Goal: Task Accomplishment & Management: Manage account settings

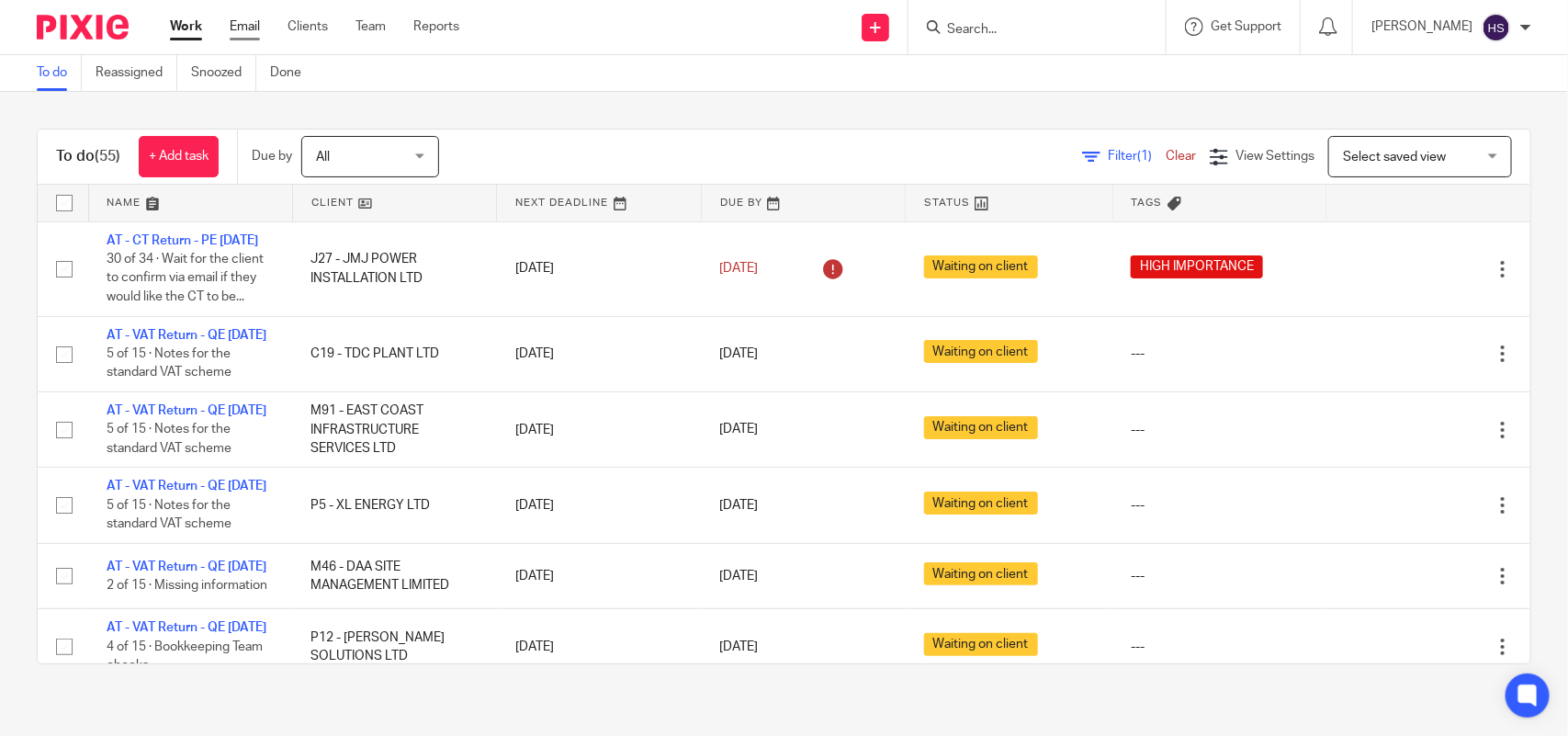
scroll to position [1823, 0]
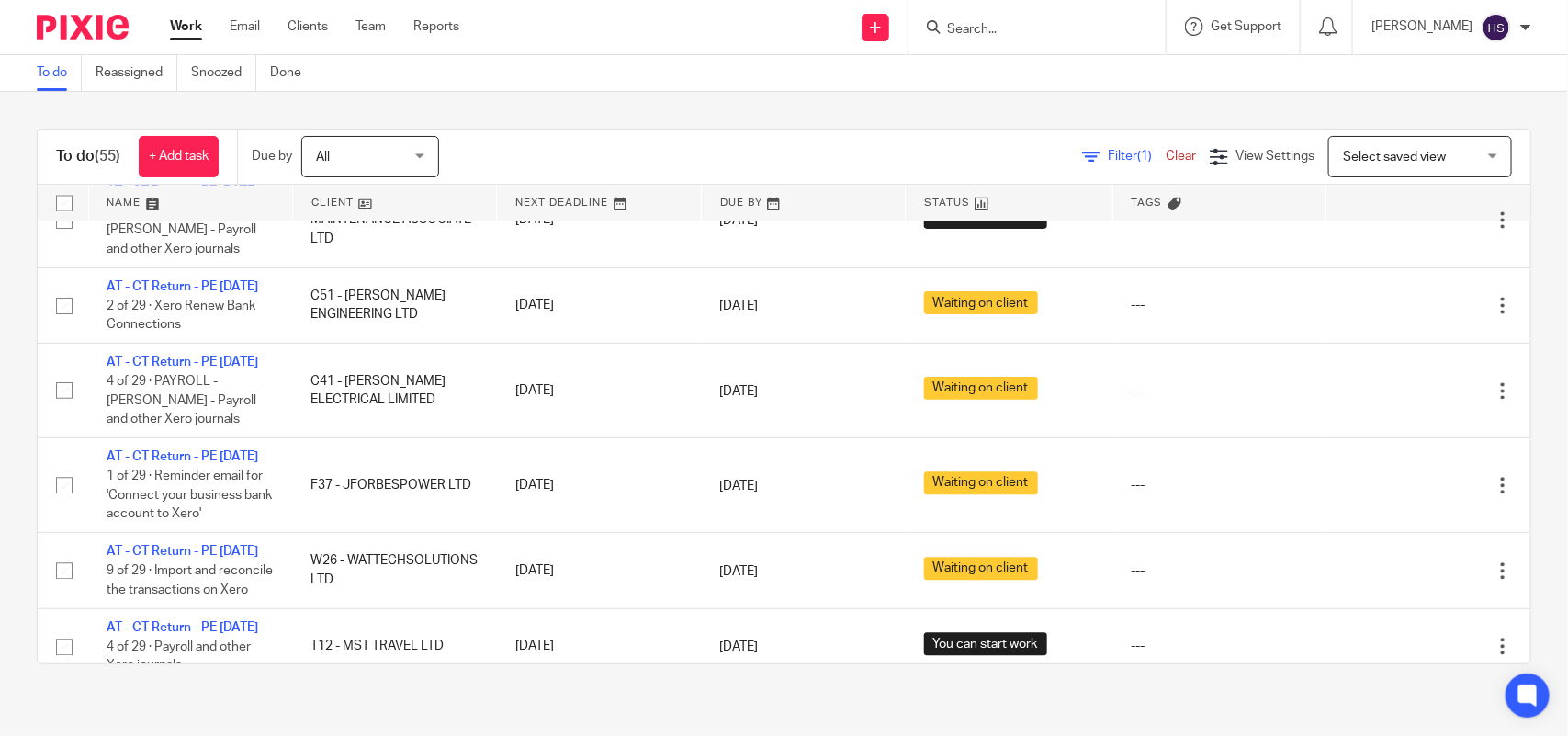
click at [189, 23] on link "Work" at bounding box center [185, 27] width 33 height 19
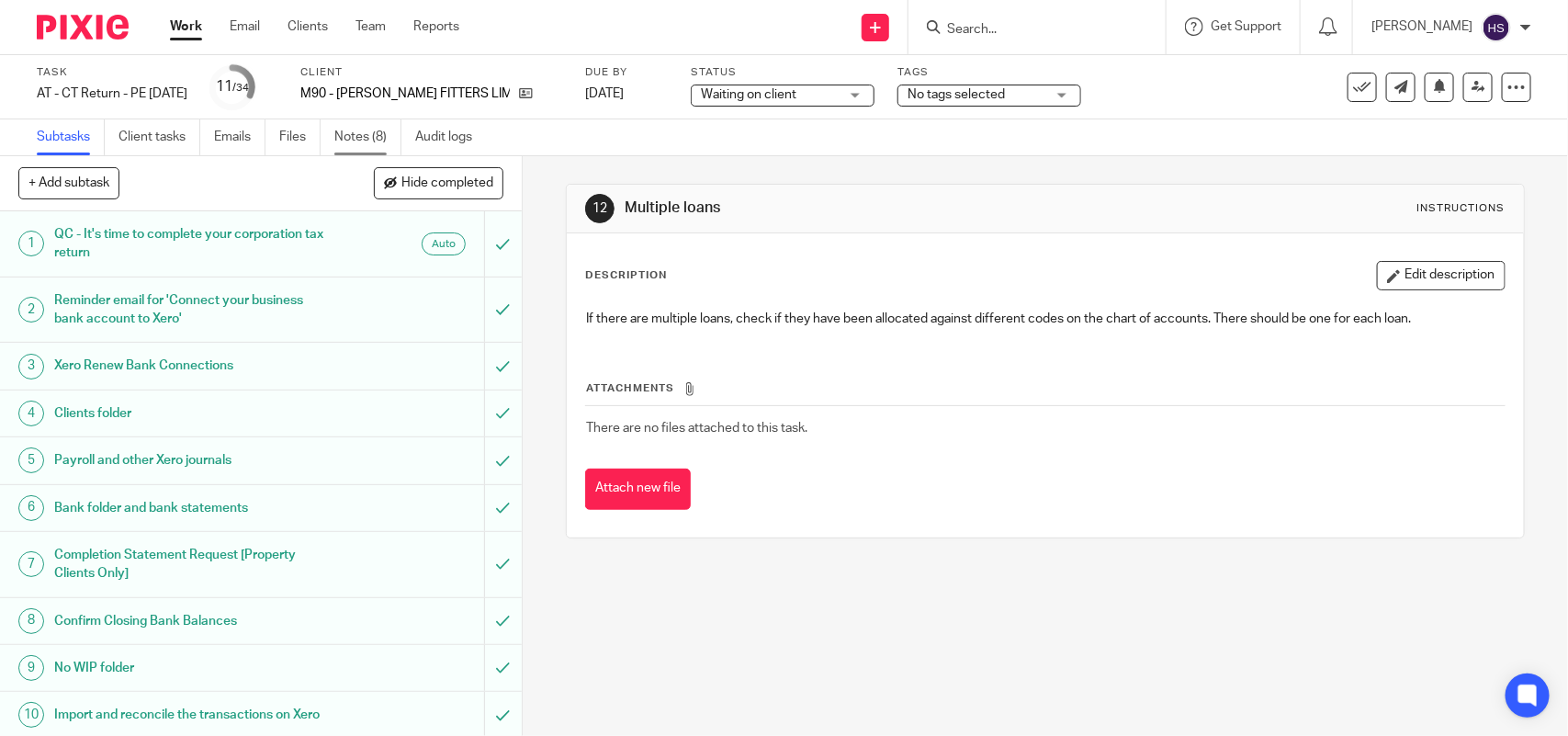
click at [350, 133] on link "Notes (8)" at bounding box center [368, 137] width 67 height 35
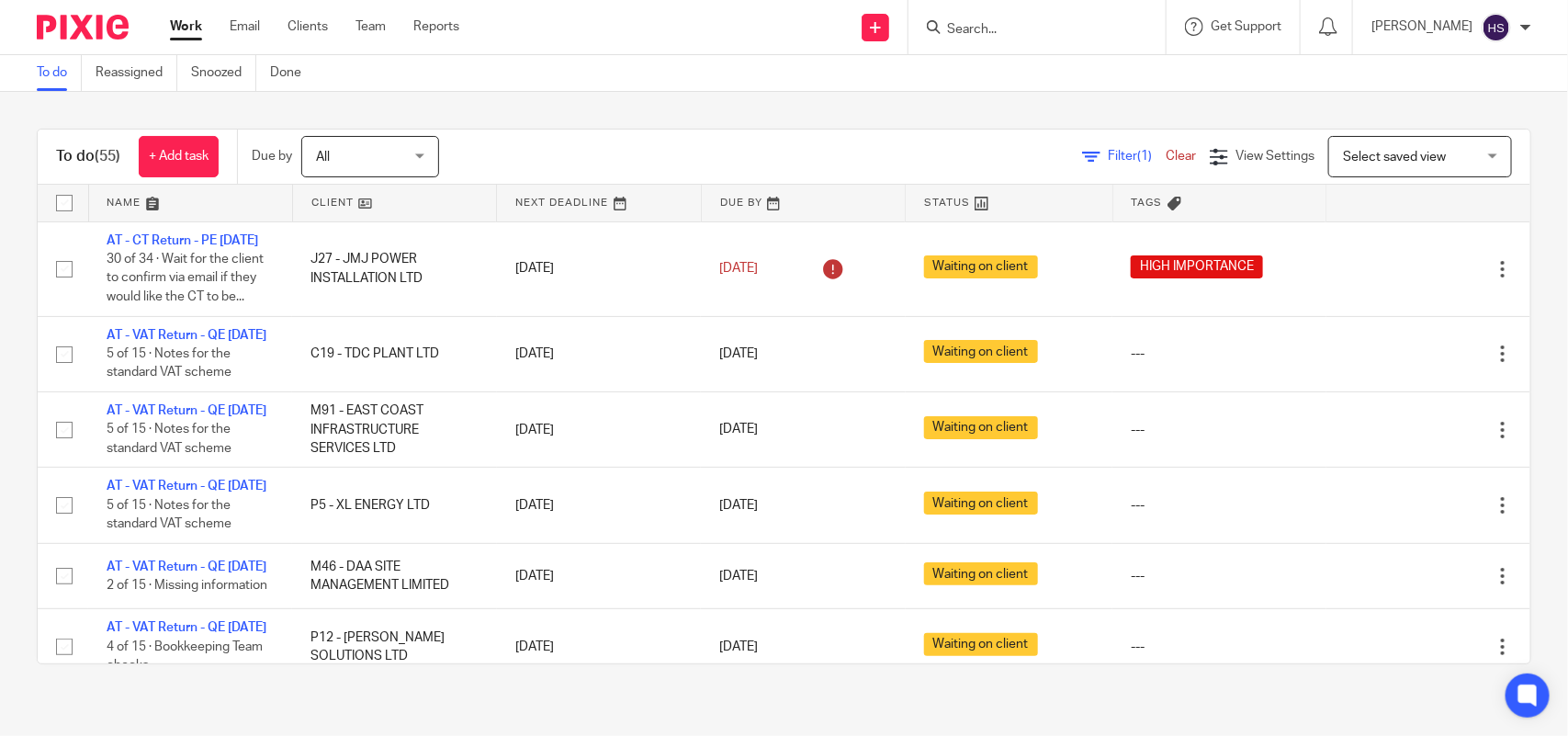
scroll to position [1833, 0]
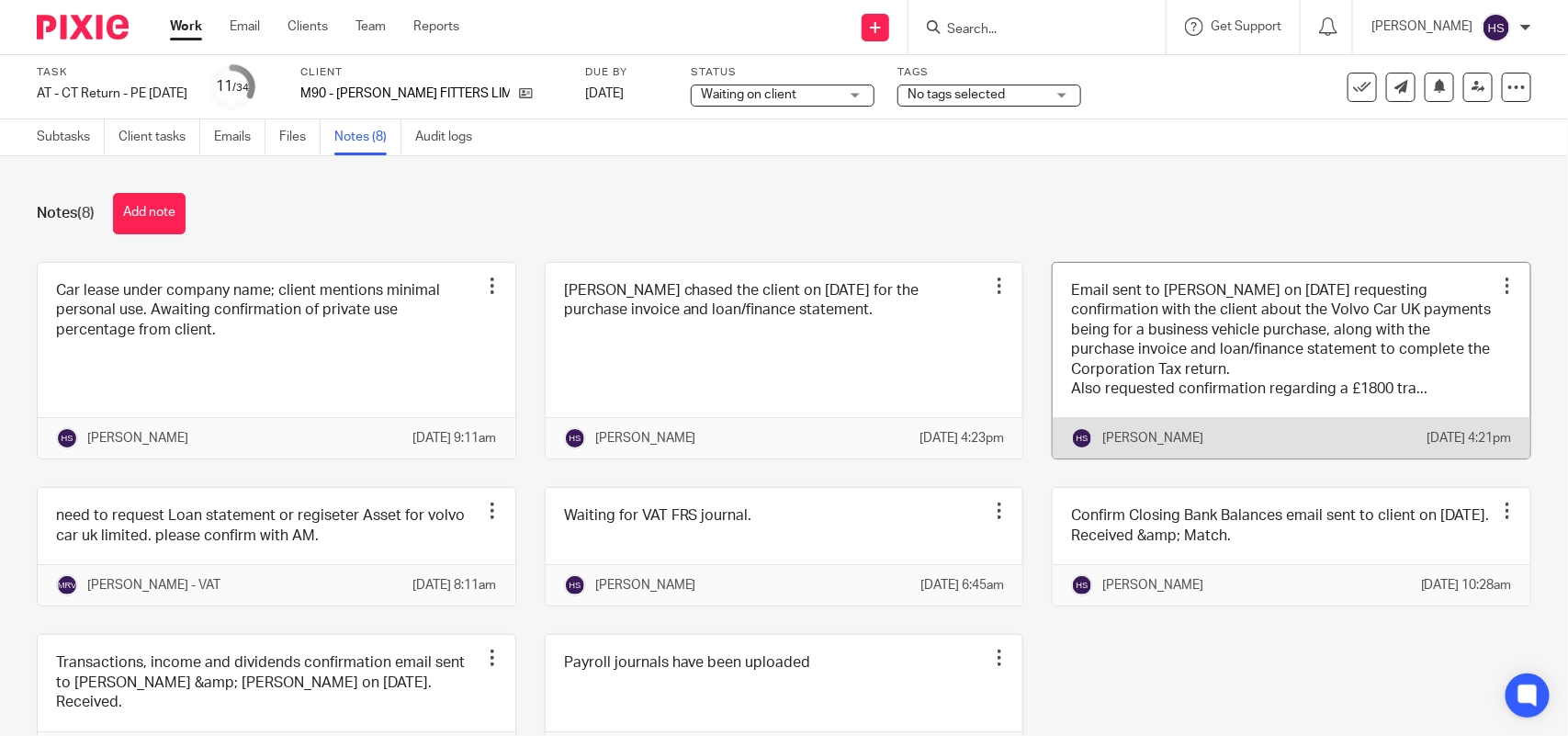
click at [1121, 412] on link at bounding box center [1291, 361] width 478 height 197
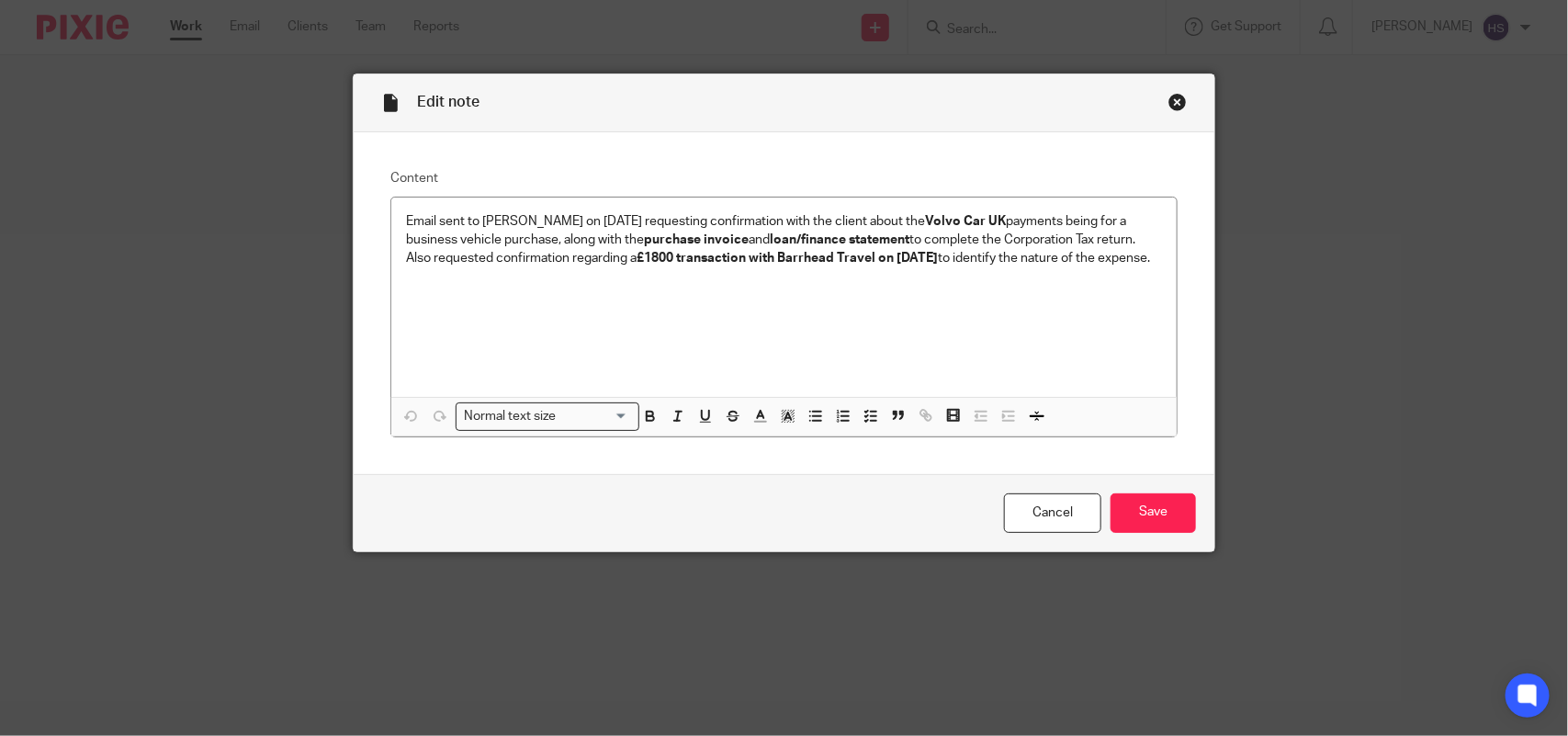
click at [1158, 98] on div "Edit note" at bounding box center [784, 103] width 861 height 58
click at [1168, 107] on div "Close this dialog window" at bounding box center [1178, 102] width 19 height 19
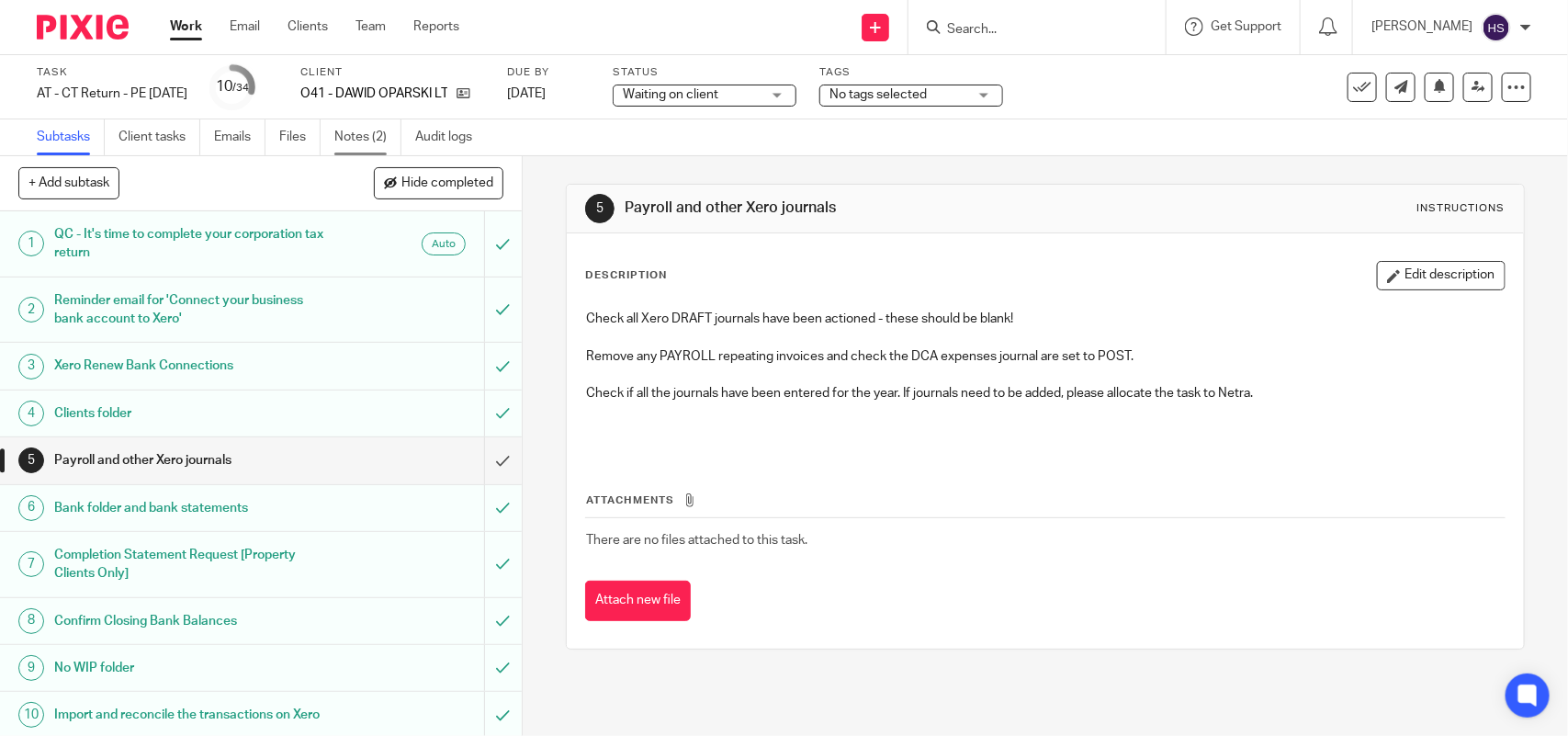
click at [367, 133] on link "Notes (2)" at bounding box center [368, 137] width 67 height 35
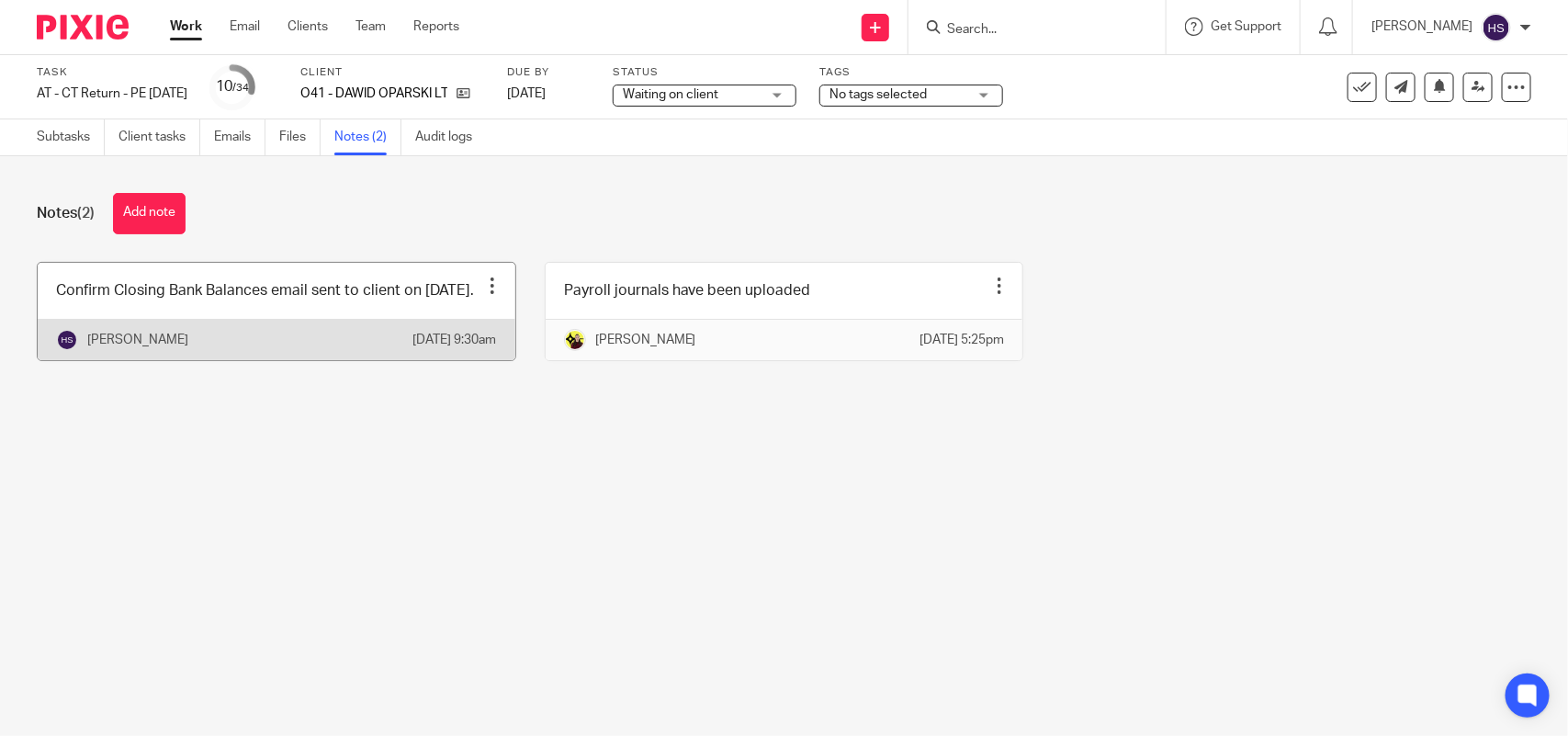
click at [391, 307] on link at bounding box center [276, 311] width 478 height 98
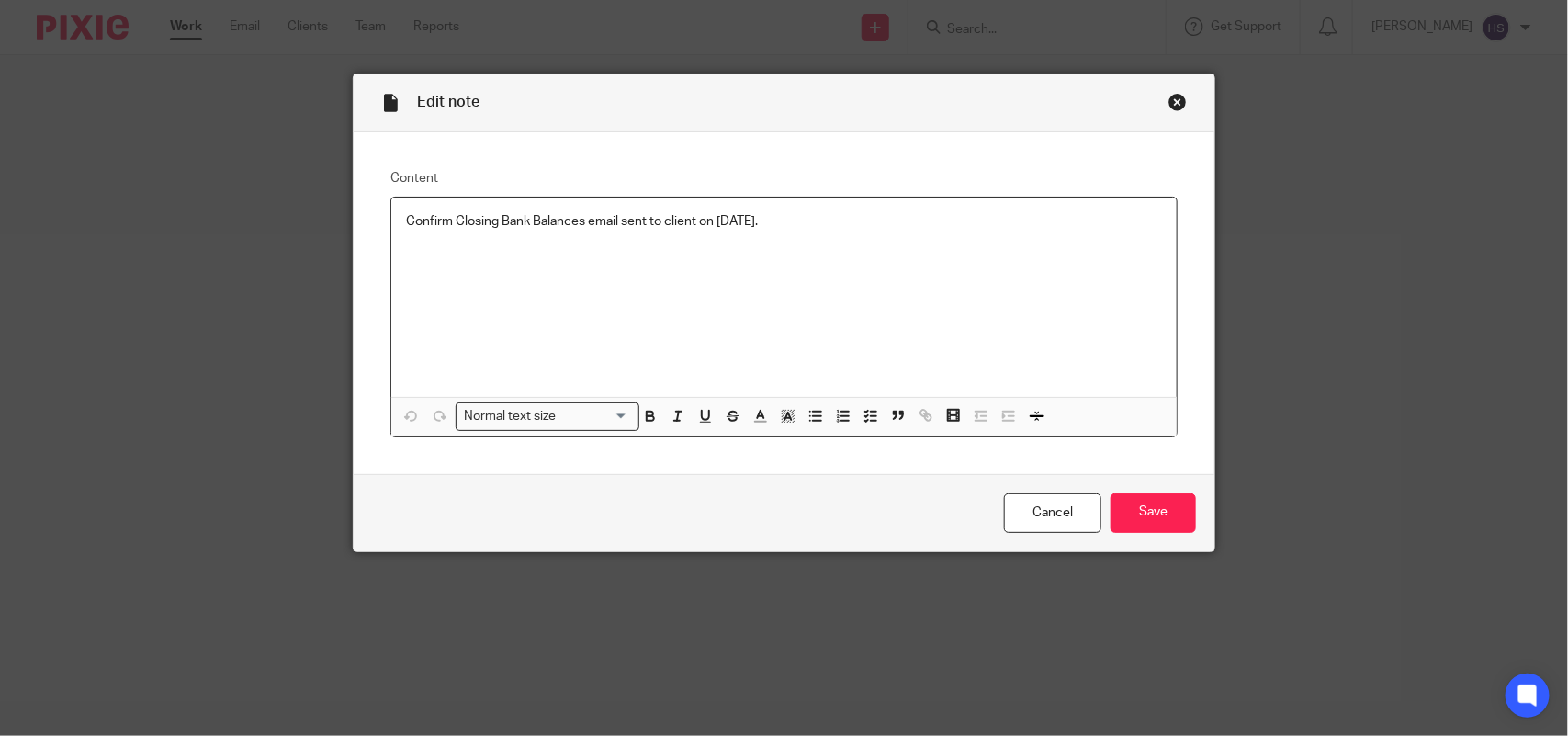
click at [1168, 101] on div "Close this dialog window" at bounding box center [1178, 102] width 19 height 19
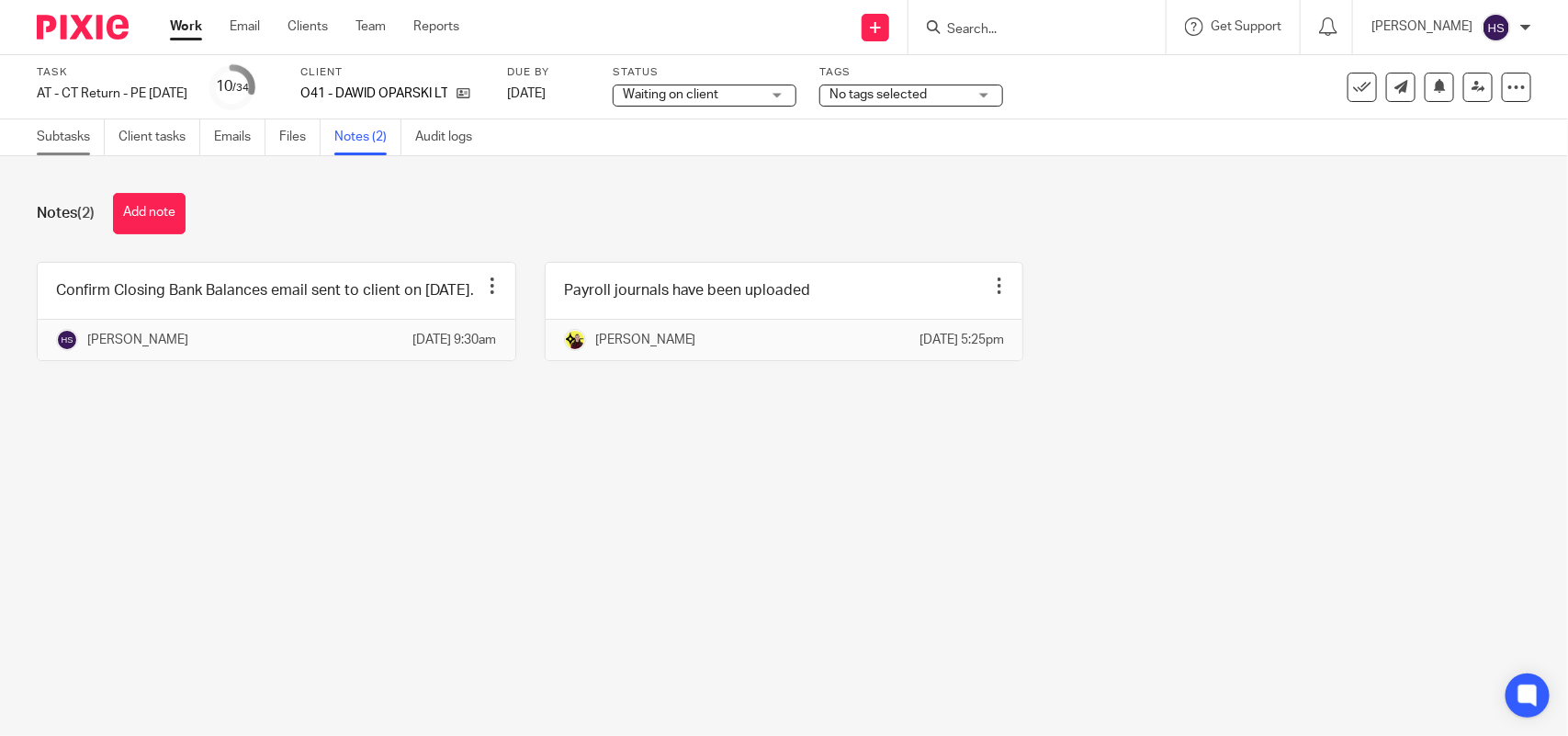
click at [48, 143] on link "Subtasks" at bounding box center [70, 137] width 68 height 35
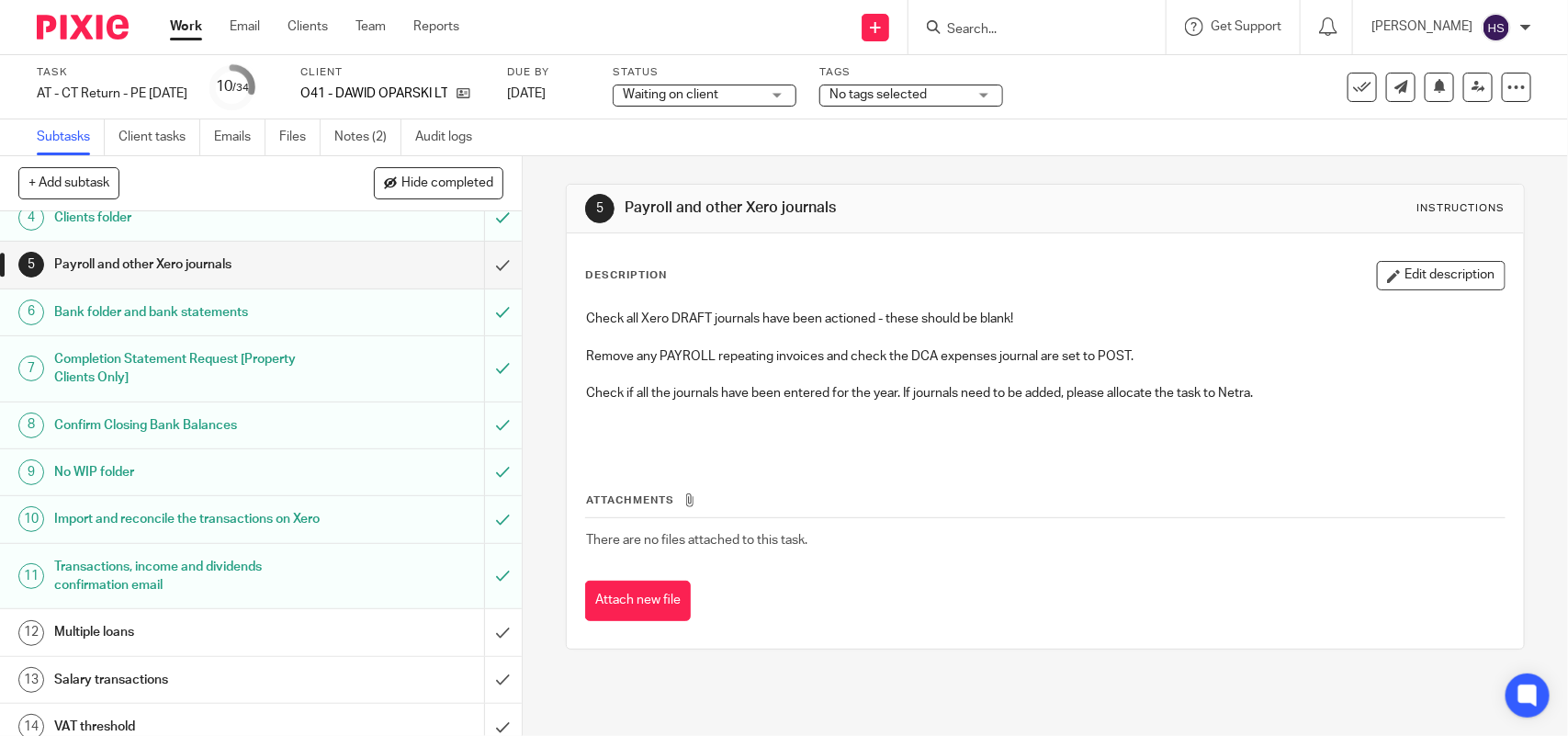
scroll to position [306, 0]
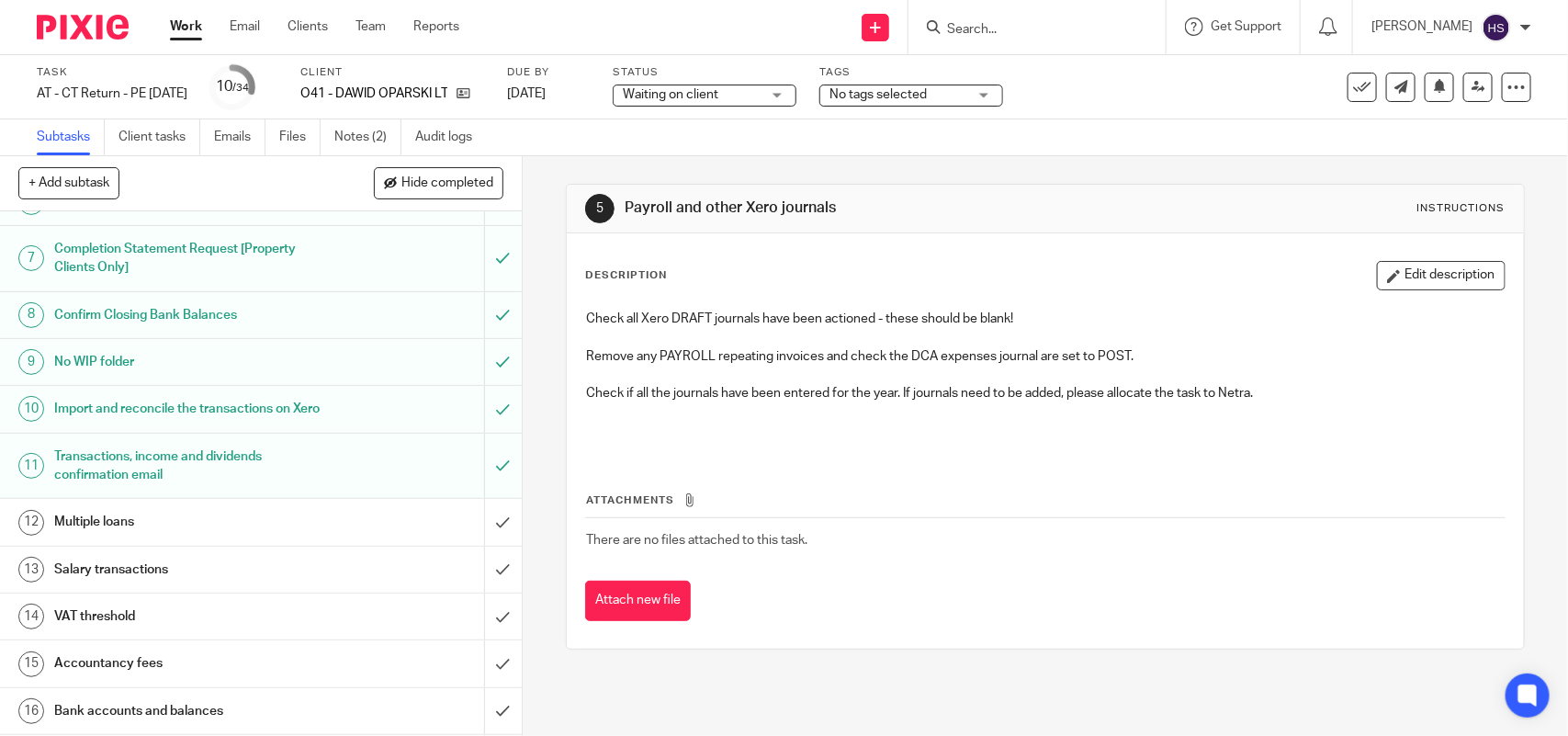
click at [345, 473] on div "Transactions, income and dividends confirmation email" at bounding box center [260, 466] width 412 height 47
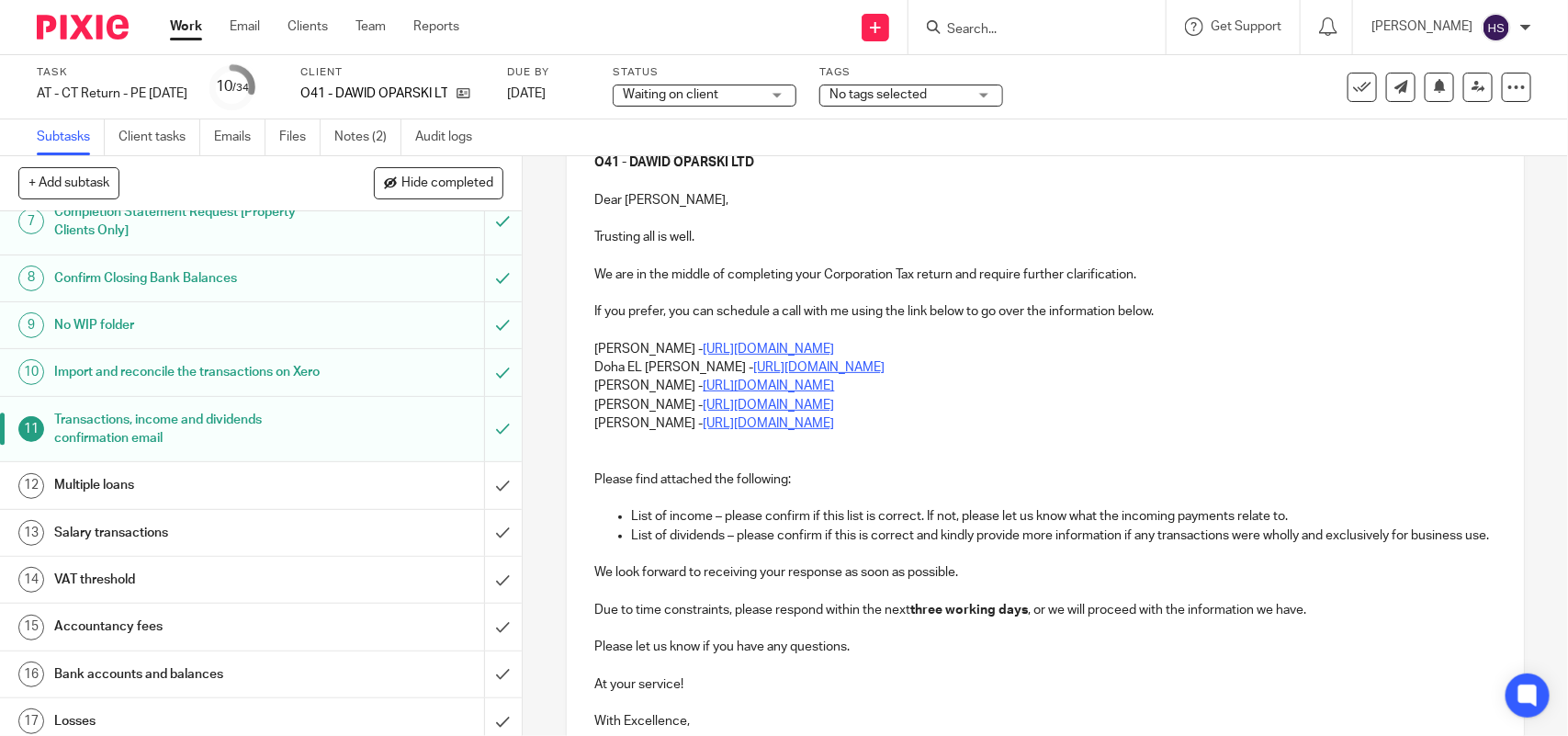
scroll to position [345, 0]
click at [237, 147] on link "Emails" at bounding box center [239, 137] width 51 height 35
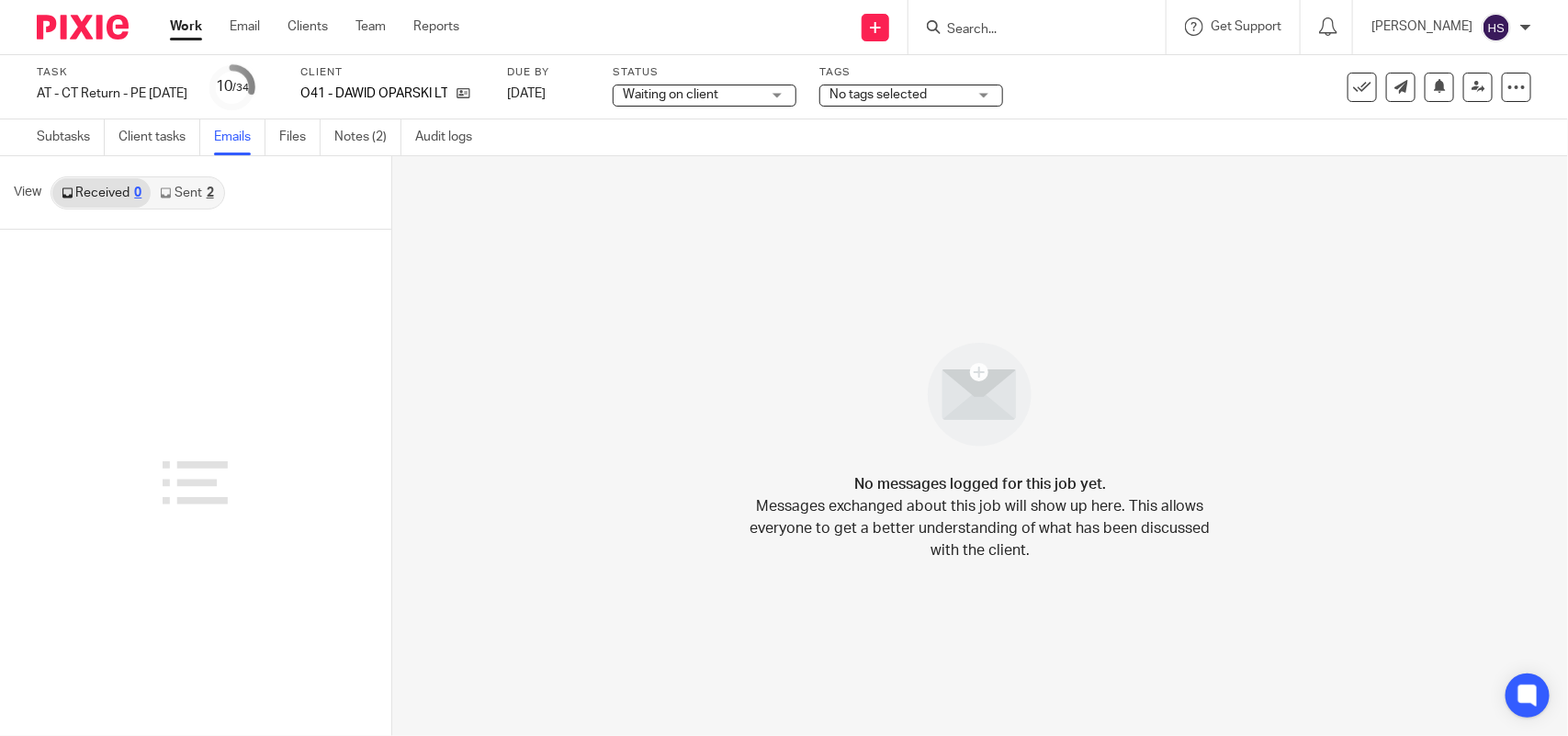
click at [212, 193] on div "2" at bounding box center [211, 193] width 7 height 13
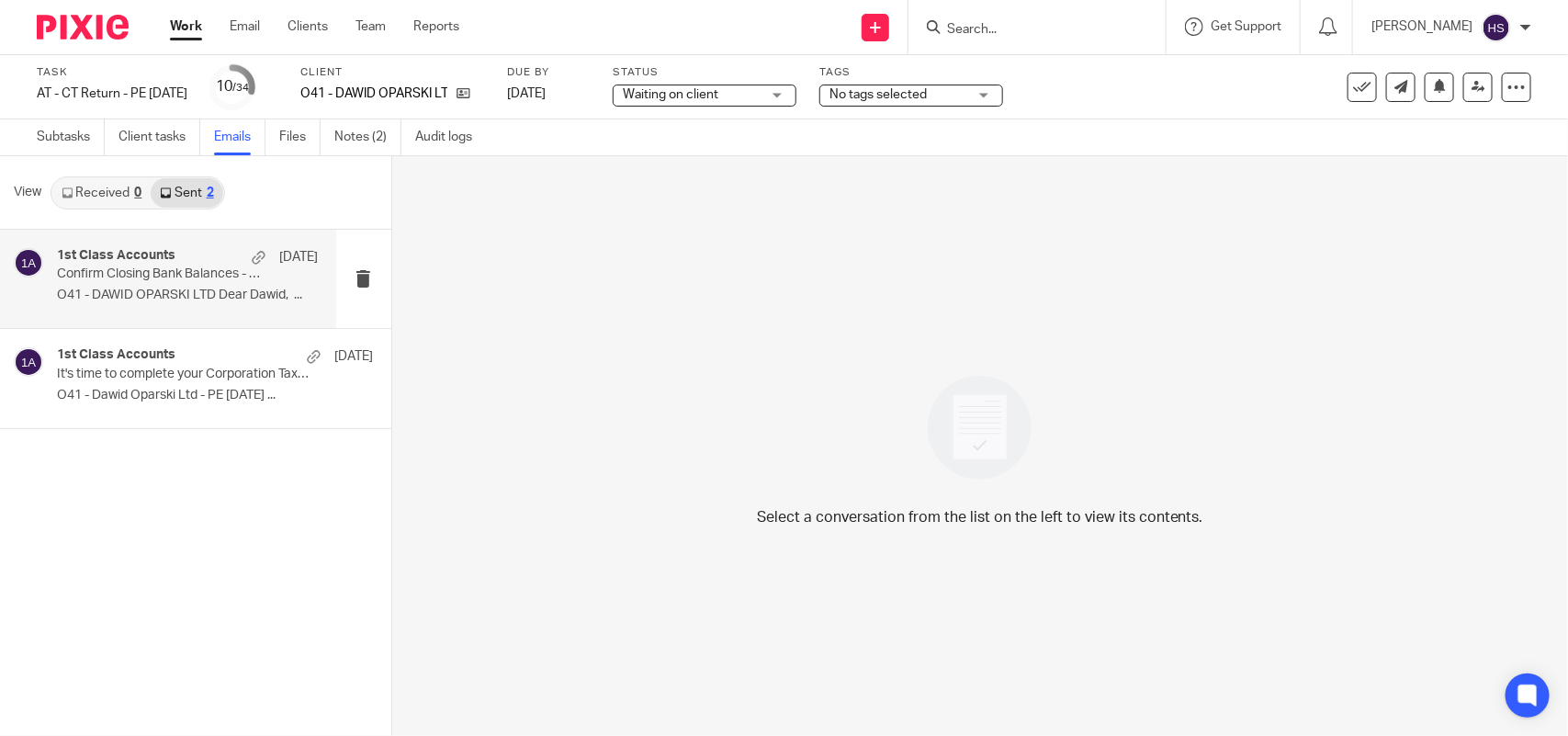
click at [225, 266] on p "Confirm Closing Bank Balances - DAWID OPARSKI LTD" at bounding box center [161, 274] width 209 height 16
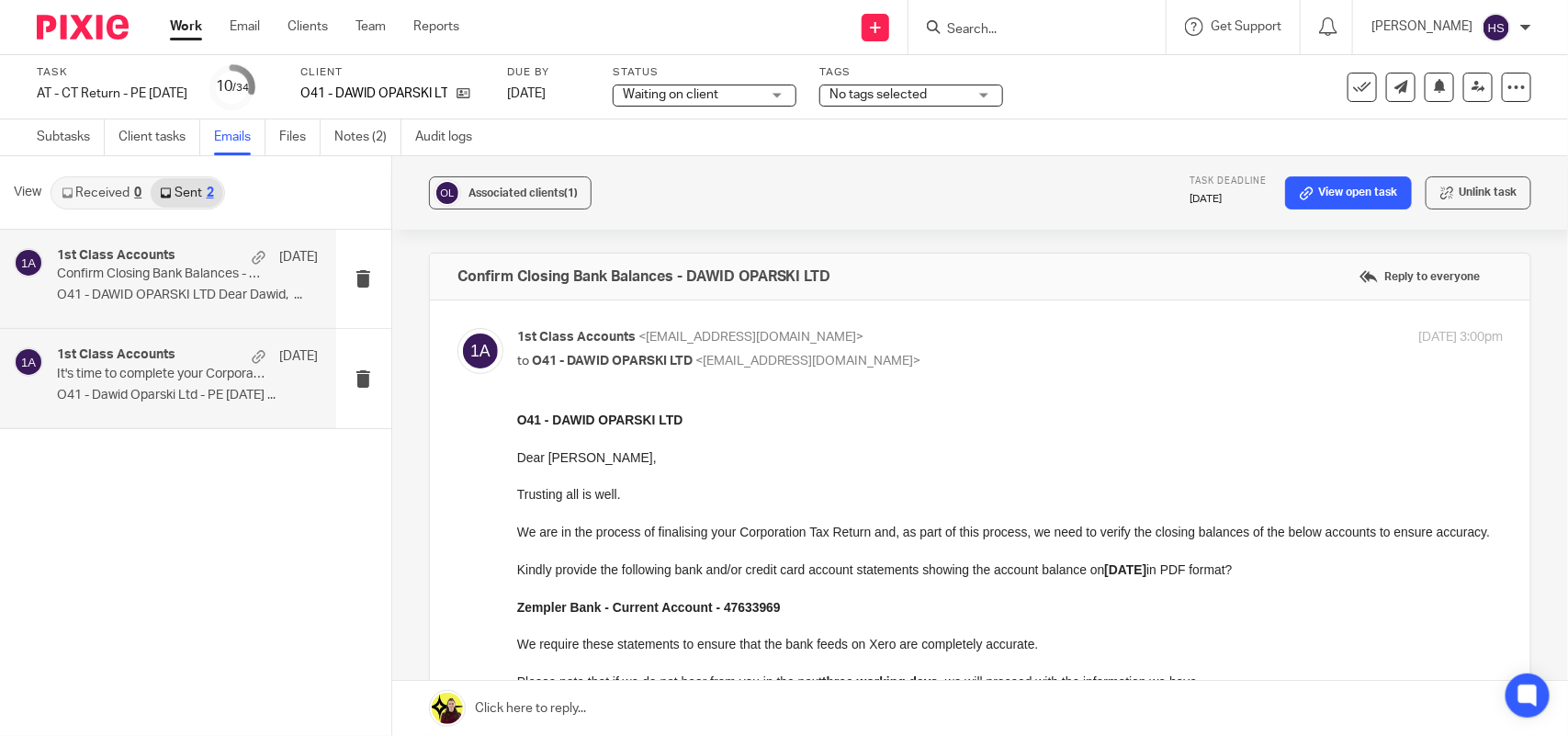
click at [126, 390] on p "O41 - Dawid Oparski Ltd - PE [DATE] ..." at bounding box center [187, 395] width 261 height 16
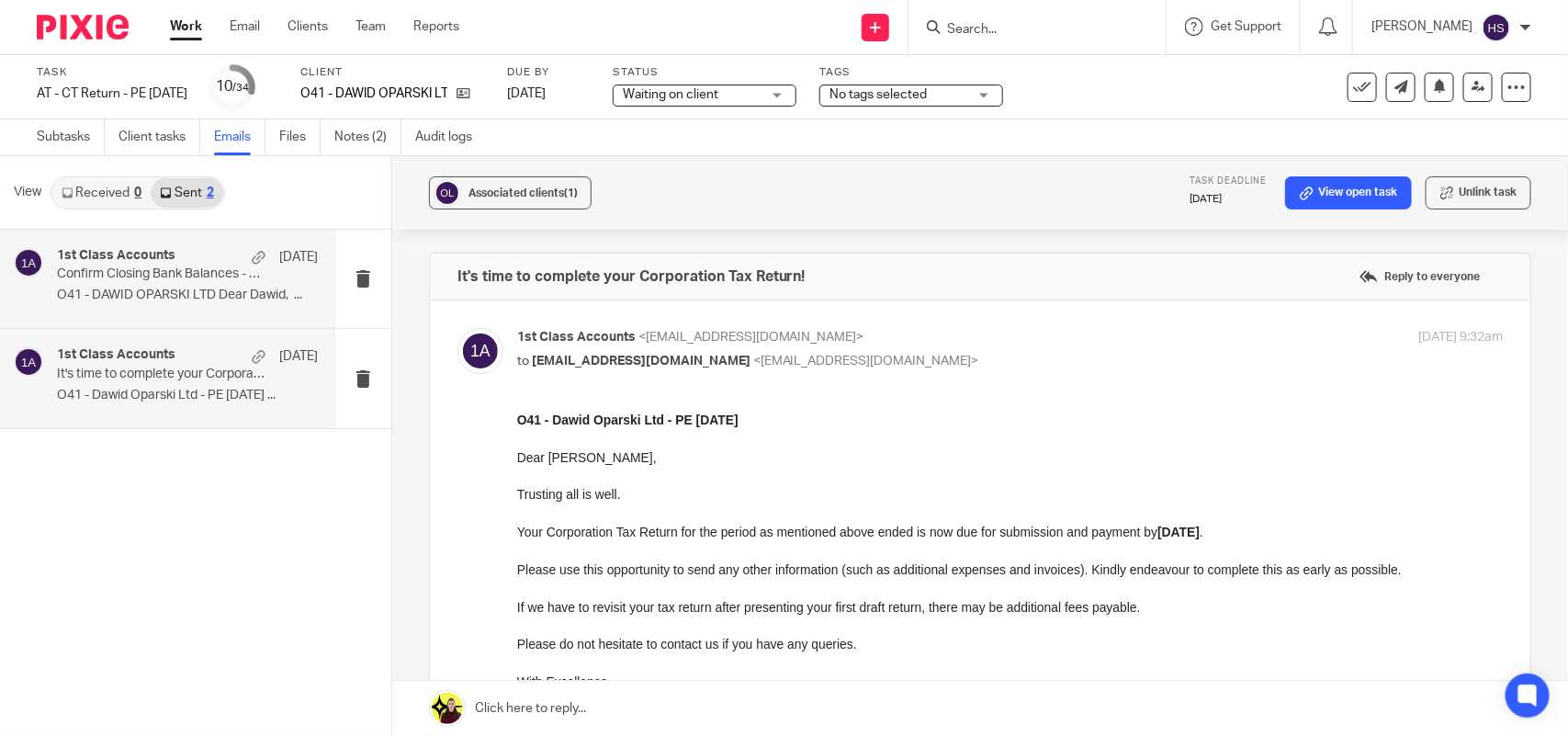
click at [182, 286] on div "1st Class Accounts [DATE] Confirm Closing Bank Balances - DAWID OPARSKI LTD O41…" at bounding box center [187, 279] width 261 height 61
